Goal: Obtain resource: Download file/media

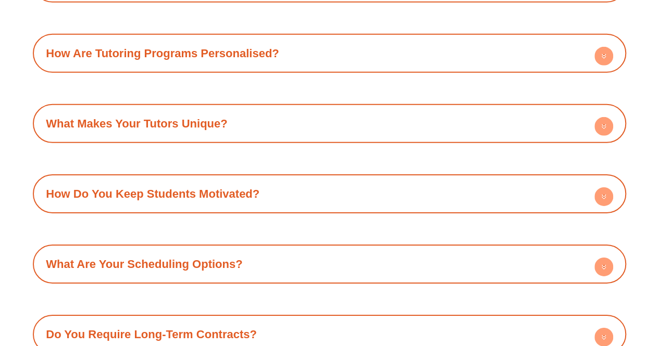
scroll to position [3461, 0]
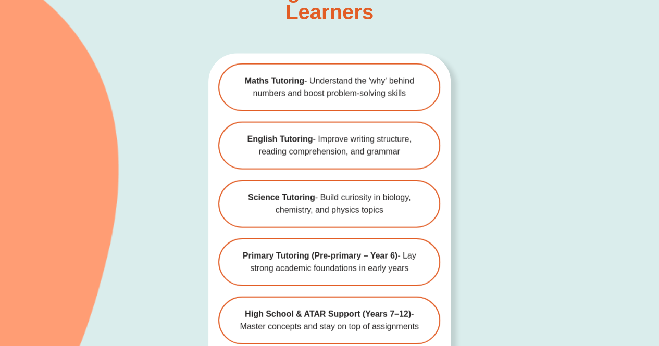
scroll to position [3082, 0]
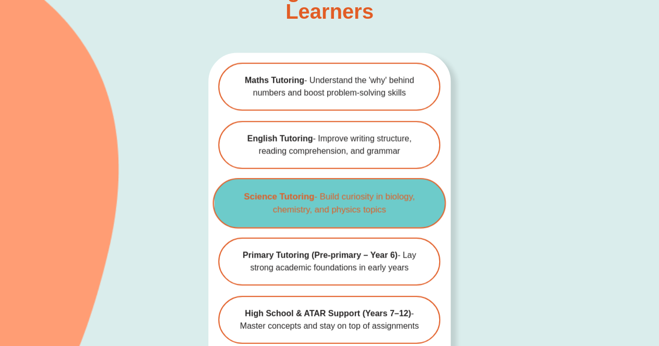
click at [387, 191] on span "Science Tutoring - Build curiosity in biology, chemistry, and physics topics" at bounding box center [329, 204] width 198 height 26
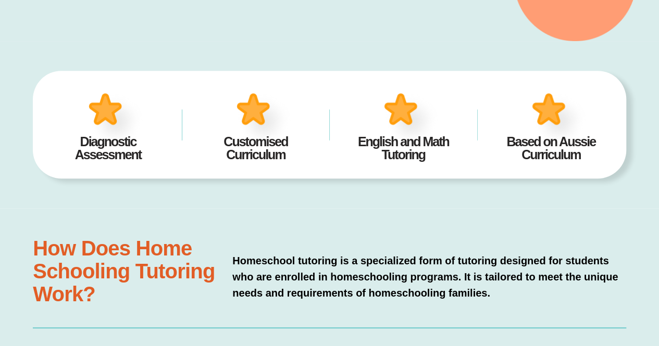
scroll to position [270, 0]
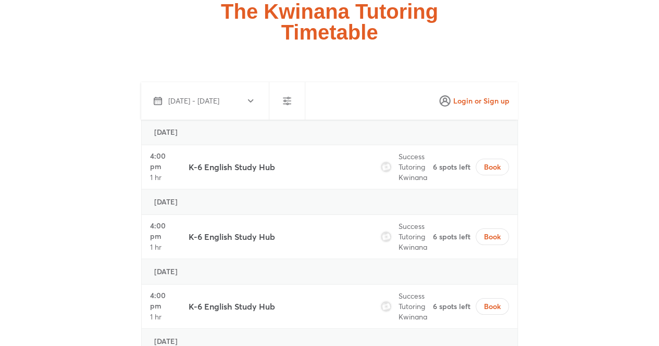
scroll to position [3837, 0]
click at [213, 95] on span "Oct 8 - Nov 6, 2025" at bounding box center [203, 101] width 99 height 12
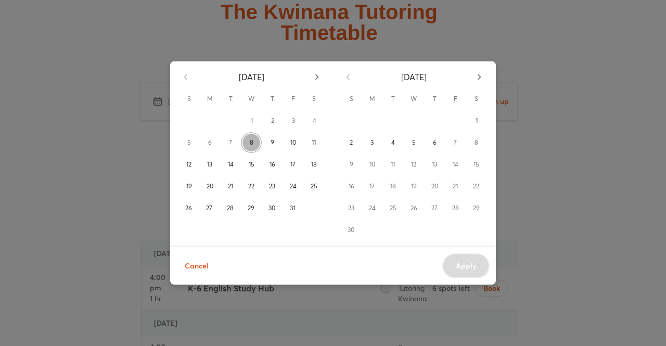
click at [255, 145] on button "8" at bounding box center [251, 142] width 21 height 21
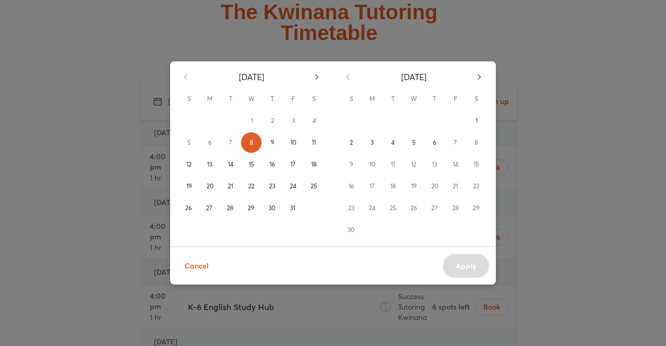
click at [70, 197] on div "October 2025 S M T W T F S 1 2 3 4 5 6 7 8 9 10 11 12 13 14 15 16 17 18 19 20 2…" at bounding box center [333, 173] width 666 height 346
click at [268, 145] on button "9" at bounding box center [272, 142] width 21 height 21
click at [454, 262] on button "Apply" at bounding box center [466, 266] width 47 height 25
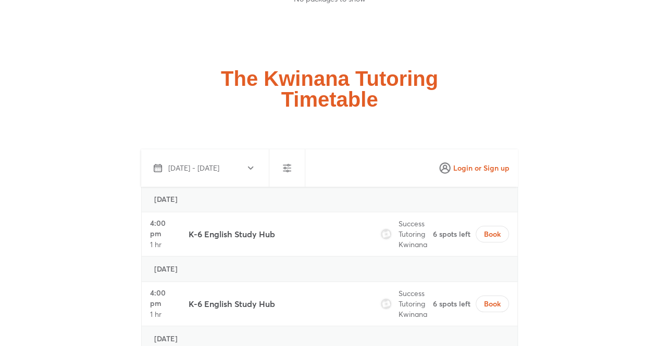
scroll to position [3771, 0]
click at [194, 155] on button "Oct 8 - Oct 9, 2025" at bounding box center [203, 167] width 116 height 25
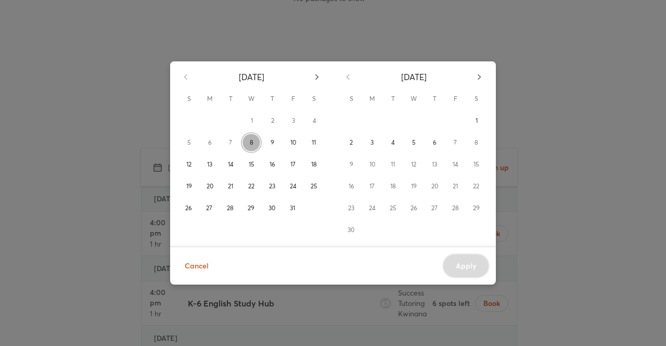
click at [257, 139] on button "8" at bounding box center [251, 142] width 21 height 21
click at [273, 136] on button "9" at bounding box center [272, 142] width 21 height 21
click at [470, 260] on button "Apply" at bounding box center [466, 266] width 47 height 25
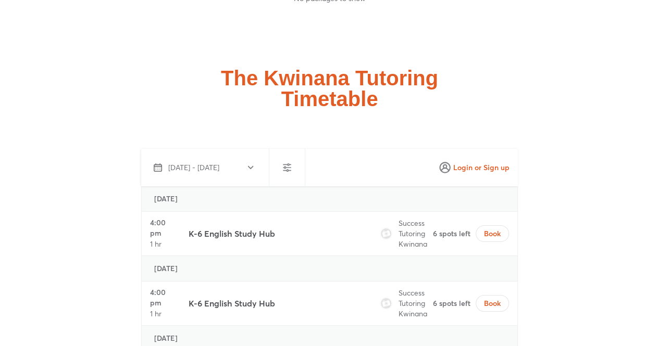
click at [274, 155] on button "button" at bounding box center [286, 167] width 25 height 25
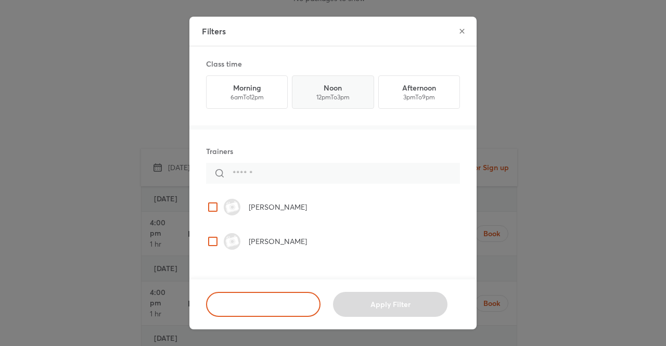
click at [320, 100] on label "button" at bounding box center [327, 92] width 81 height 32
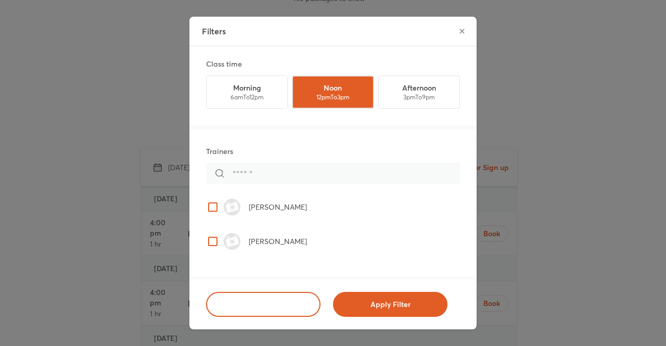
click at [299, 176] on input "text" at bounding box center [346, 173] width 227 height 21
click at [432, 81] on label "button" at bounding box center [413, 92] width 81 height 32
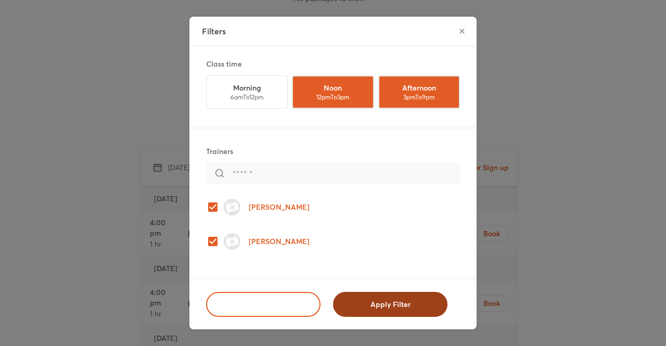
click at [376, 300] on span "Apply Filter" at bounding box center [390, 304] width 87 height 10
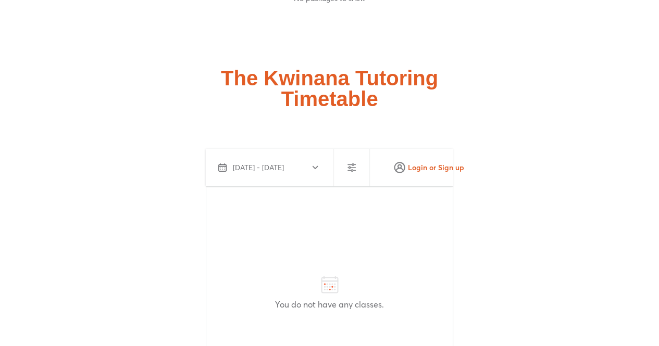
click at [301, 161] on span "Oct 8 - Oct 9, 2025" at bounding box center [267, 167] width 99 height 12
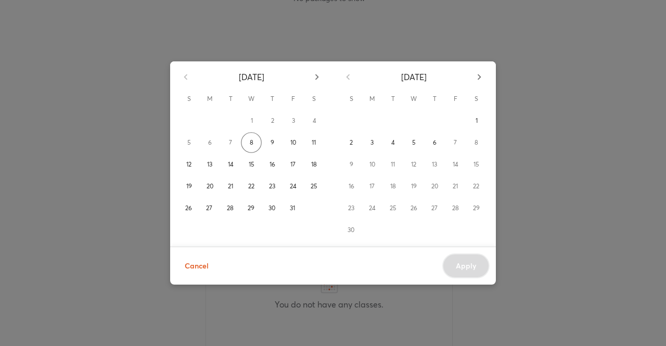
click at [514, 85] on div "October 2025 S M T W T F S 1 2 3 4 5 6 7 8 9 10 11 12 13 14 15 16 17 18 19 20 2…" at bounding box center [333, 173] width 666 height 346
click at [206, 264] on span "Cancel" at bounding box center [197, 266] width 24 height 13
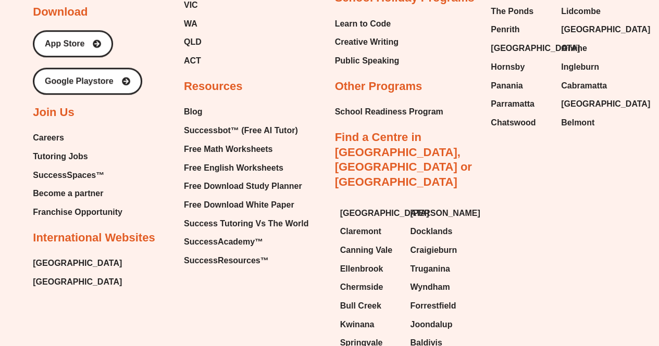
scroll to position [4371, 0]
click at [252, 160] on span "Free English Worksheets" at bounding box center [233, 168] width 99 height 16
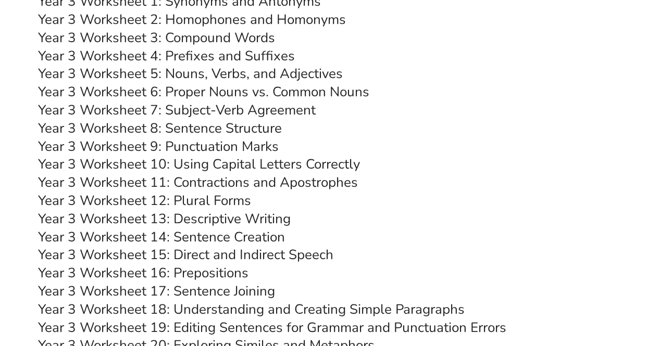
scroll to position [3329, 0]
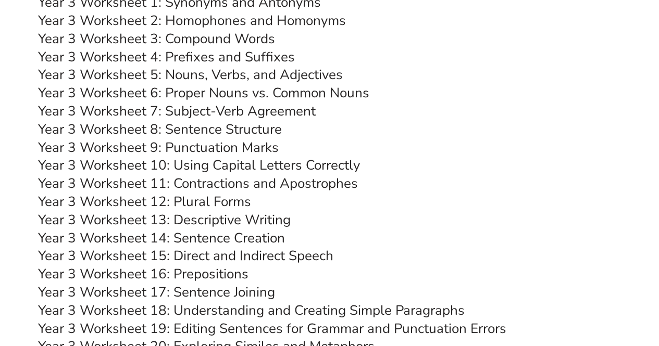
click at [240, 239] on link "Year 3 Worksheet 14: Sentence Creation" at bounding box center [161, 238] width 247 height 18
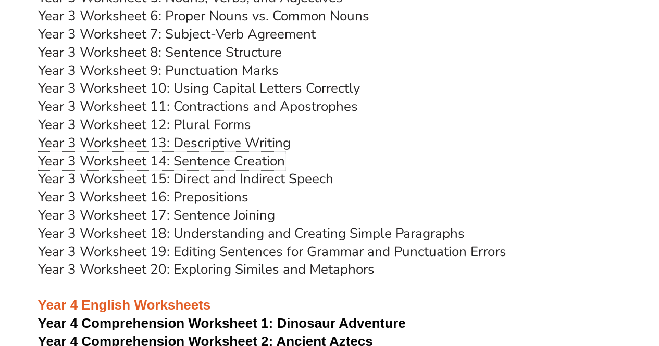
scroll to position [3405, 0]
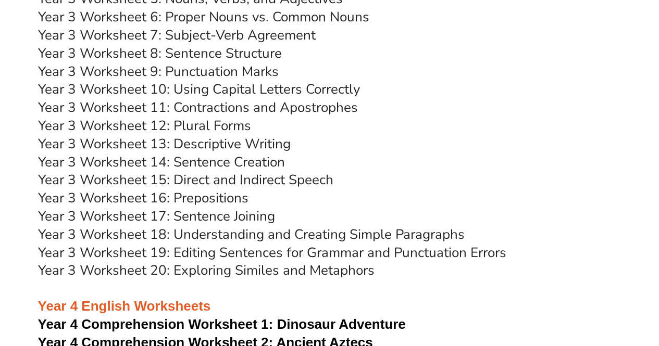
click at [281, 231] on link "Year 3 Worksheet 18: Understanding and Creating Simple Paragraphs" at bounding box center [251, 234] width 426 height 18
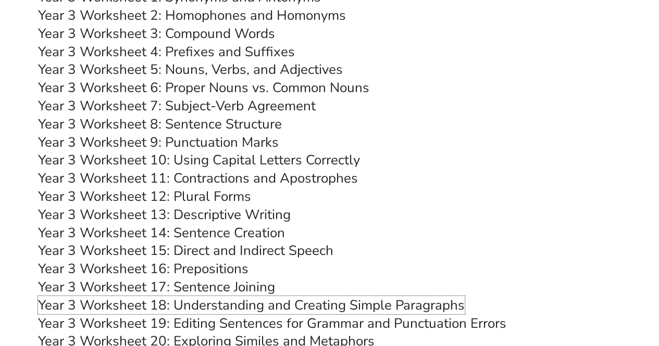
scroll to position [3334, 0]
